Goal: Task Accomplishment & Management: Manage account settings

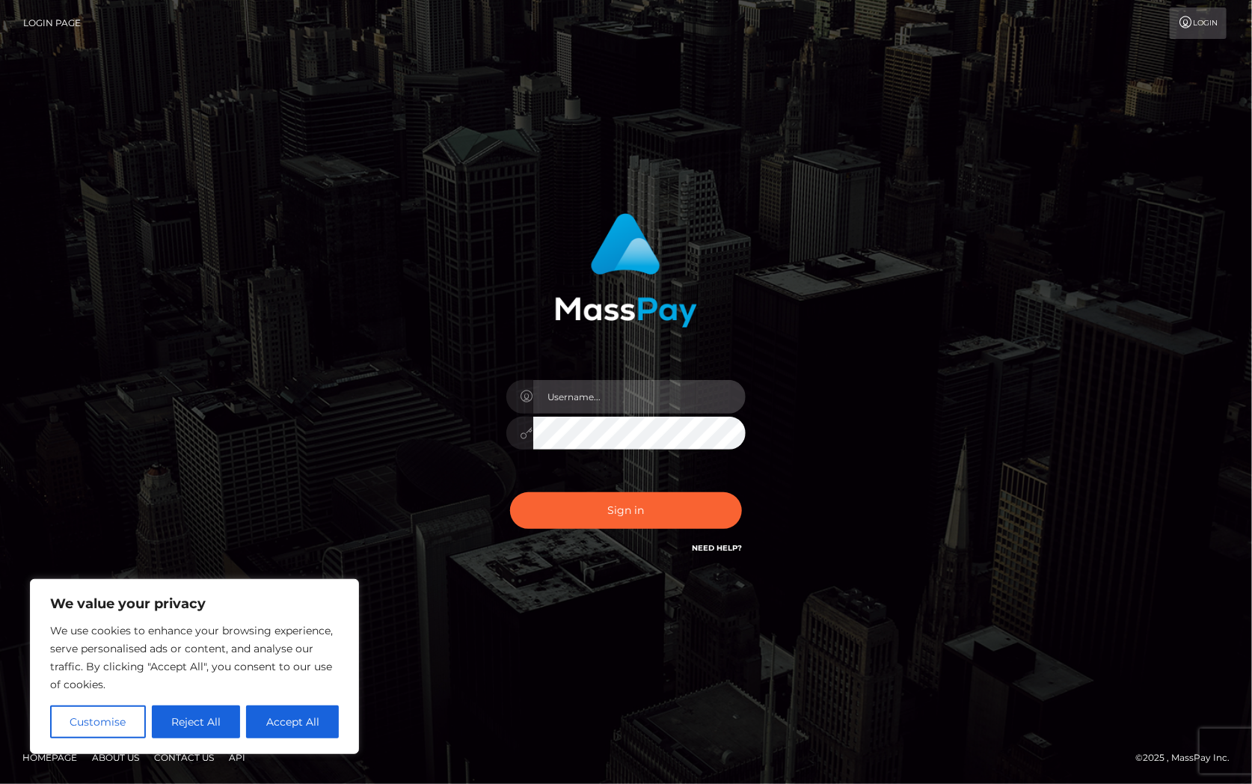
click at [669, 396] on input "text" at bounding box center [639, 397] width 212 height 34
type input "Christine.Silversocial"
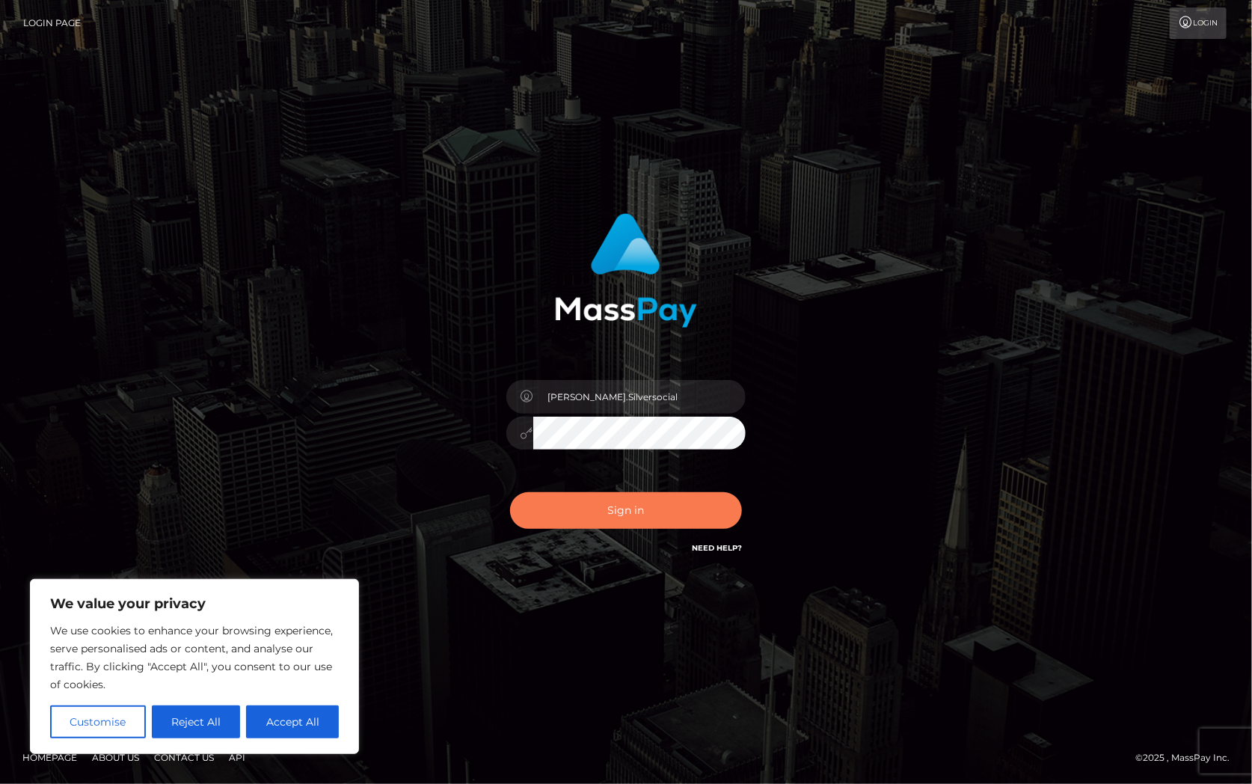
click at [701, 506] on button "Sign in" at bounding box center [626, 510] width 232 height 37
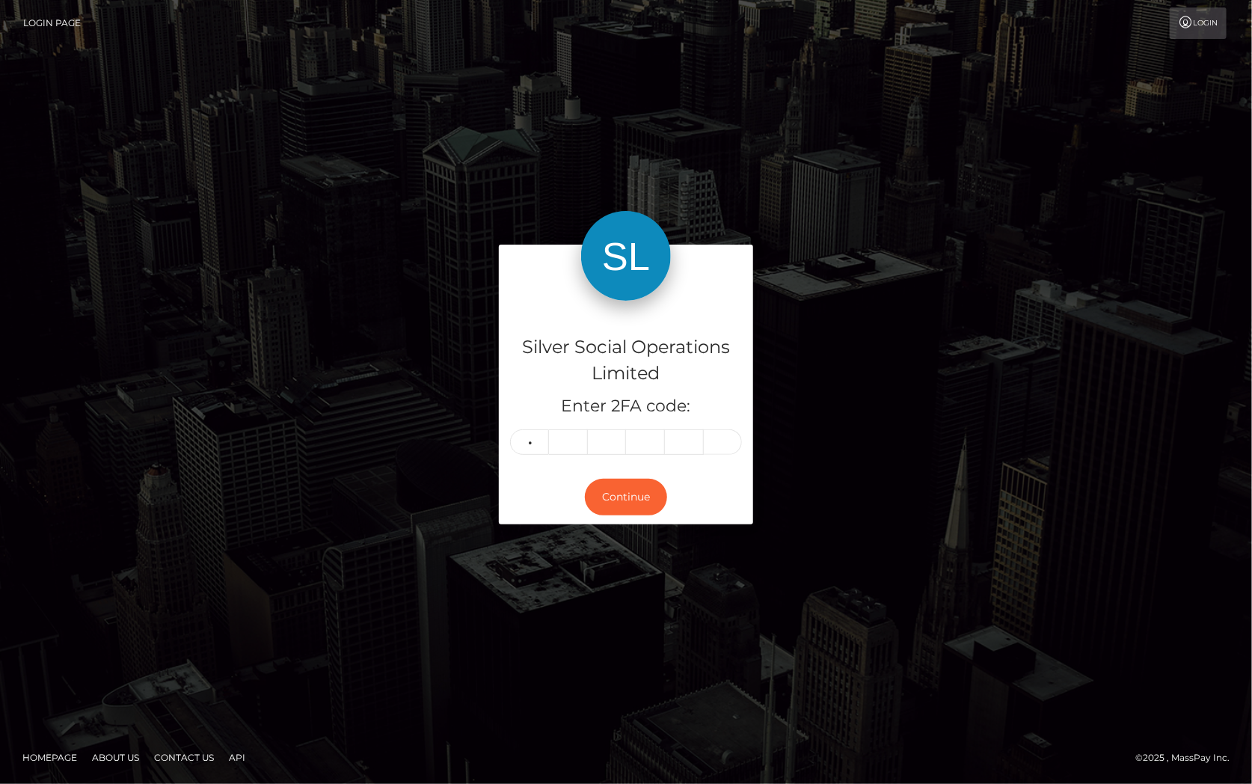
type input "3"
type input "6"
type input "2"
type input "5"
type input "3"
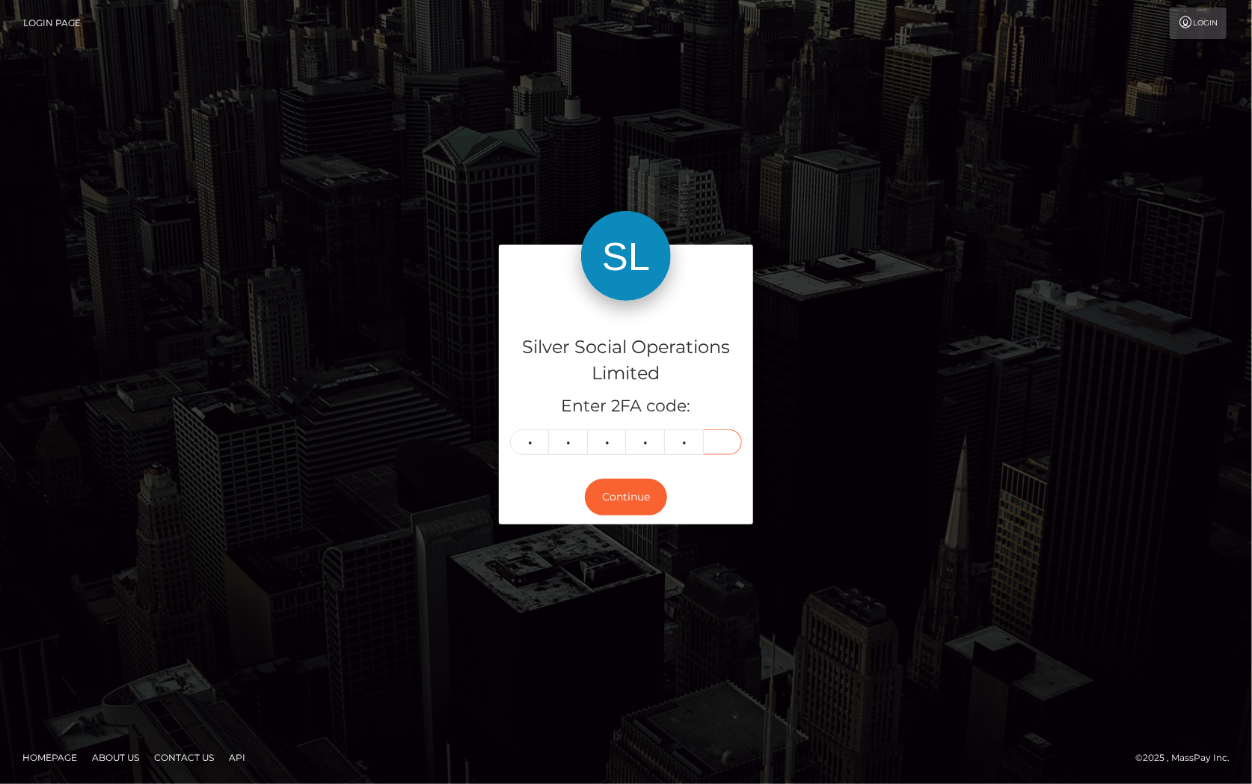
type input "9"
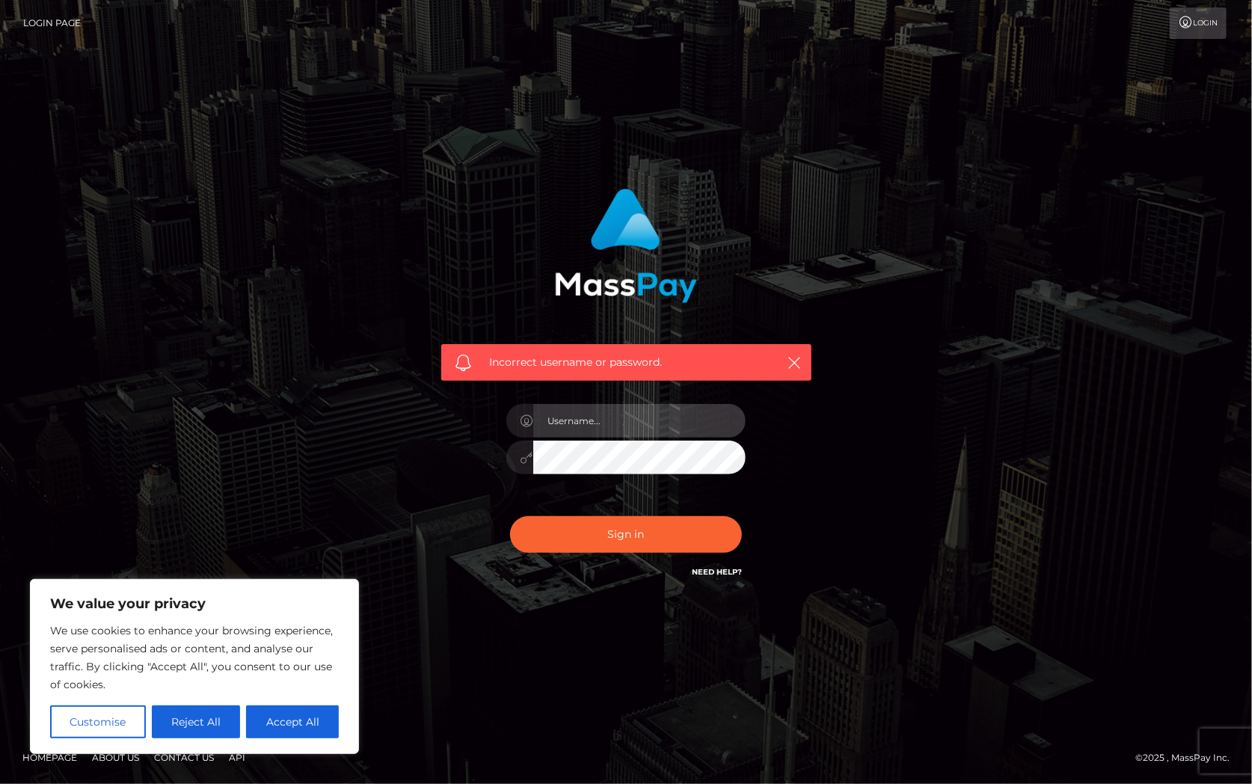
click at [602, 420] on input "text" at bounding box center [639, 421] width 212 height 34
type input "[PERSON_NAME].Silversocial"
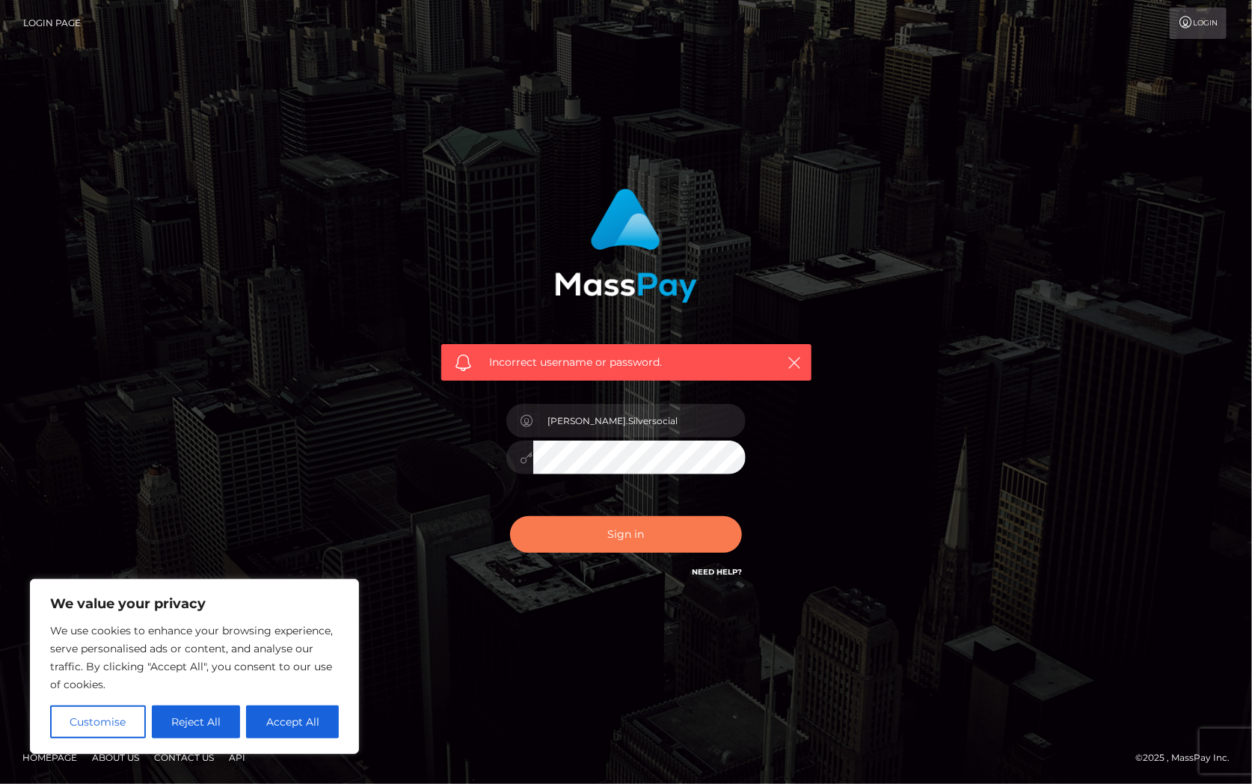
click at [632, 533] on button "Sign in" at bounding box center [626, 534] width 232 height 37
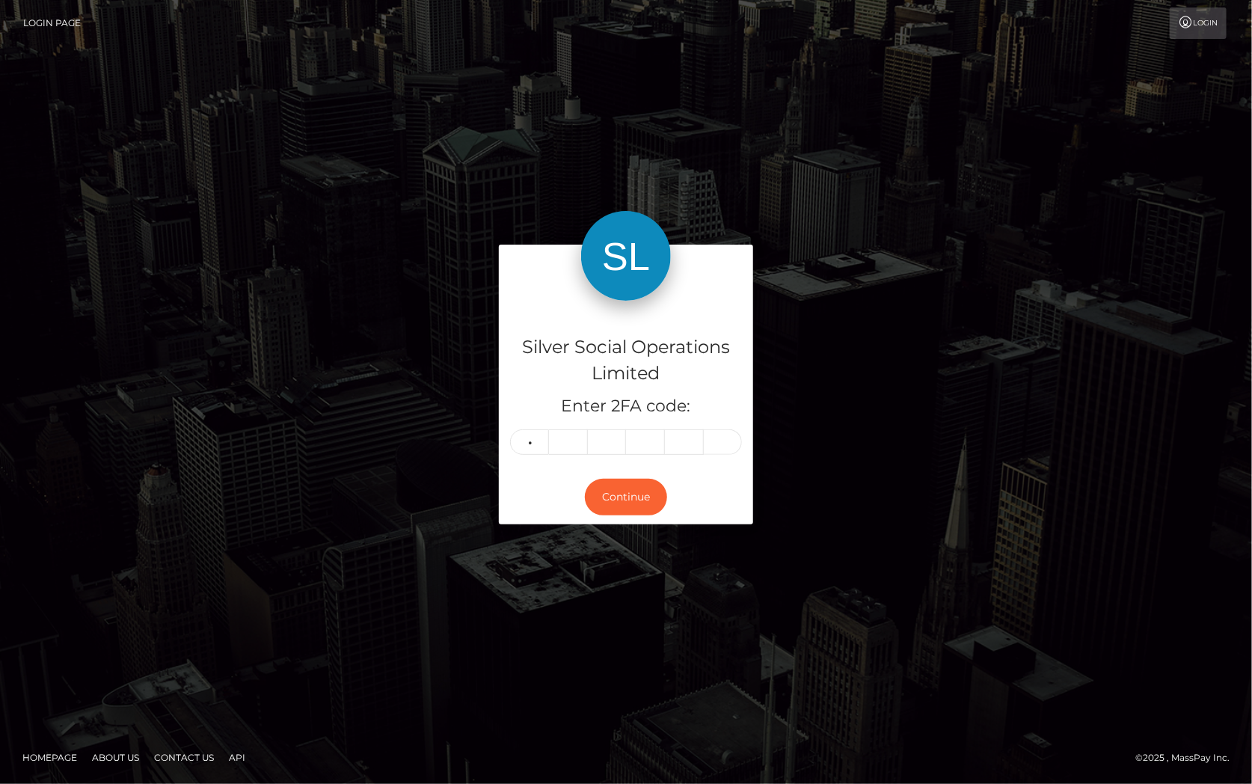
type input "8"
type input "2"
type input "8"
type input "5"
type input "0"
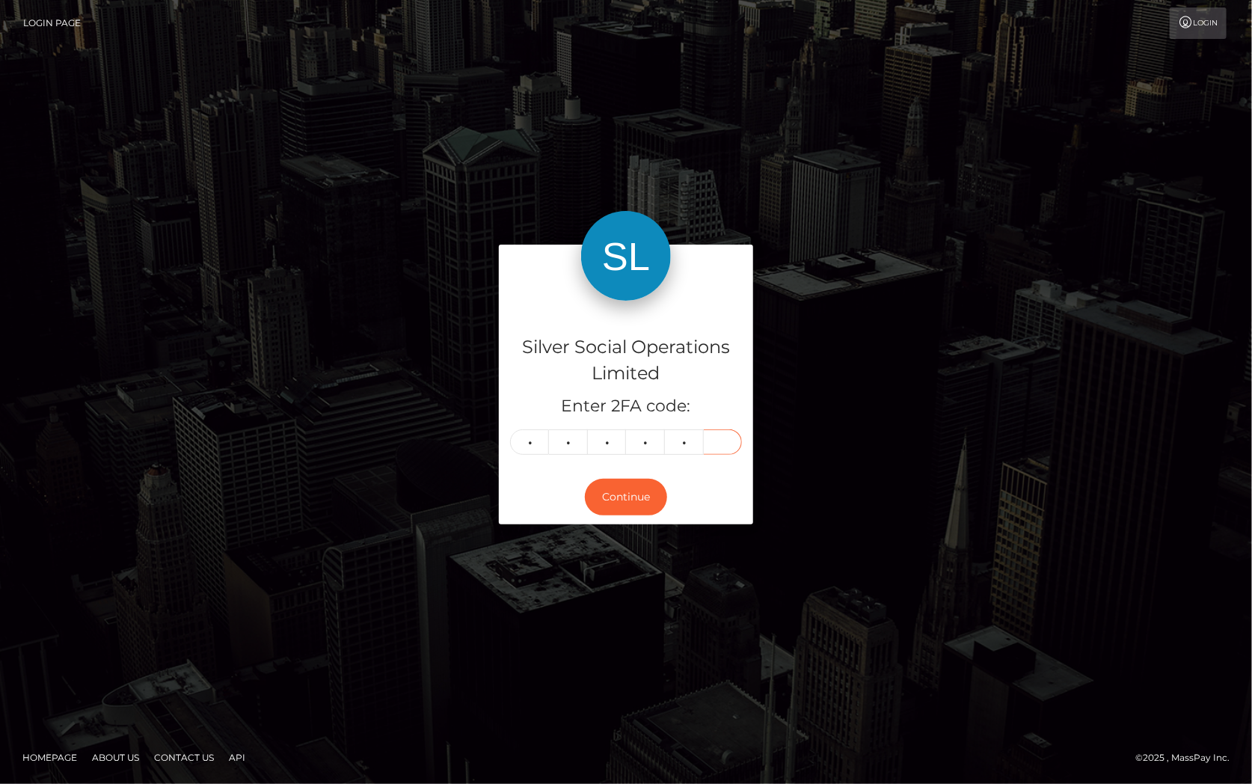
type input "1"
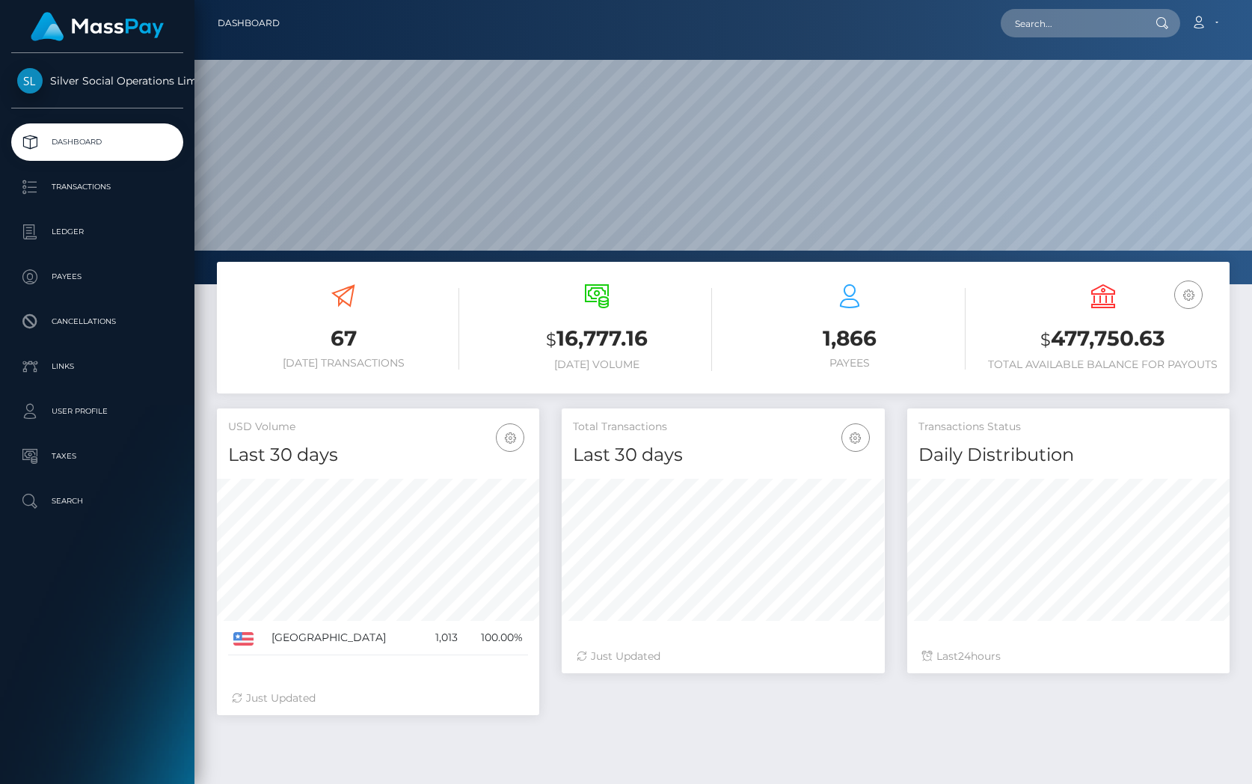
click at [1096, 344] on h3 "$ 477,750.63" at bounding box center [1103, 339] width 231 height 31
copy h3 "477,750.63"
